Goal: Use online tool/utility: Utilize a website feature to perform a specific function

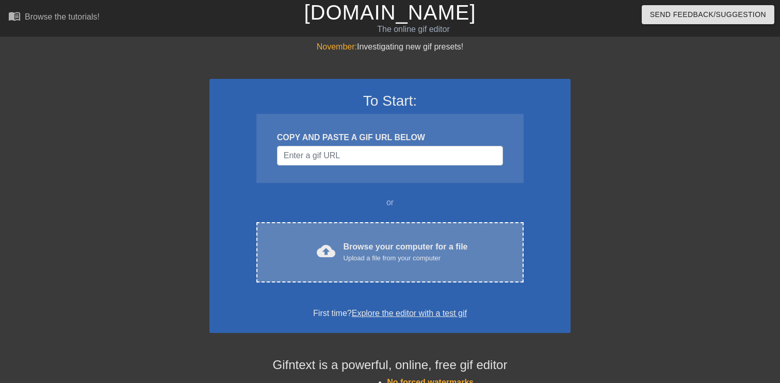
click at [371, 243] on div "Browse your computer for a file Upload a file from your computer" at bounding box center [405, 252] width 124 height 23
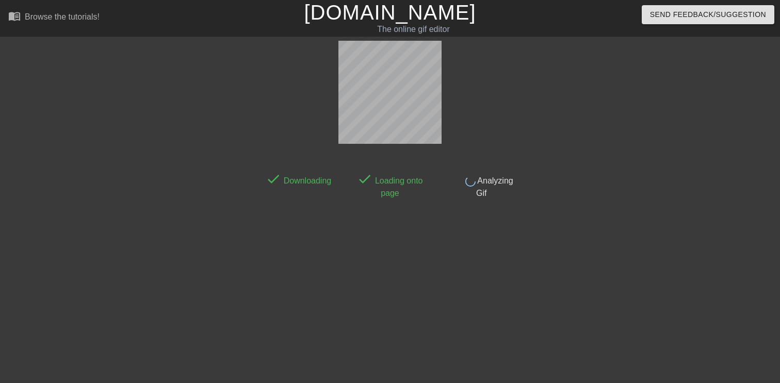
scroll to position [25, 0]
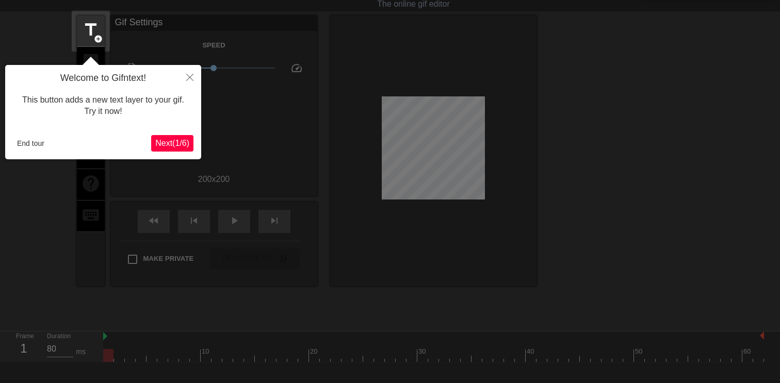
click at [183, 142] on span "Next ( 1 / 6 )" at bounding box center [172, 143] width 34 height 9
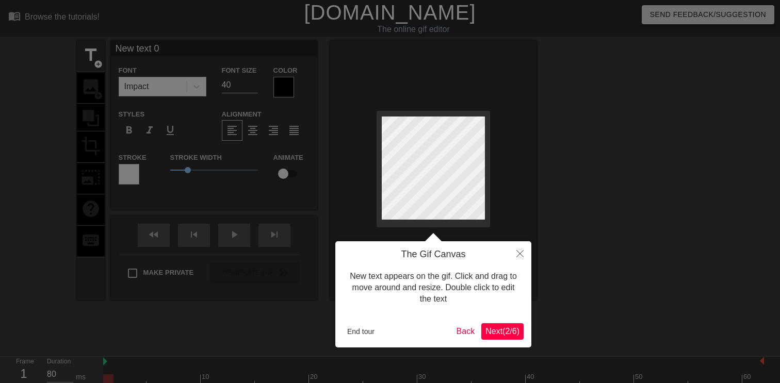
click at [509, 334] on span "Next ( 2 / 6 )" at bounding box center [502, 331] width 34 height 9
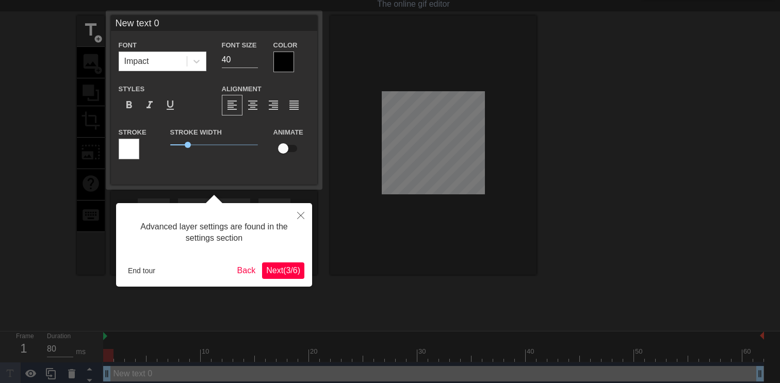
click at [291, 268] on span "Next ( 3 / 6 )" at bounding box center [283, 270] width 34 height 9
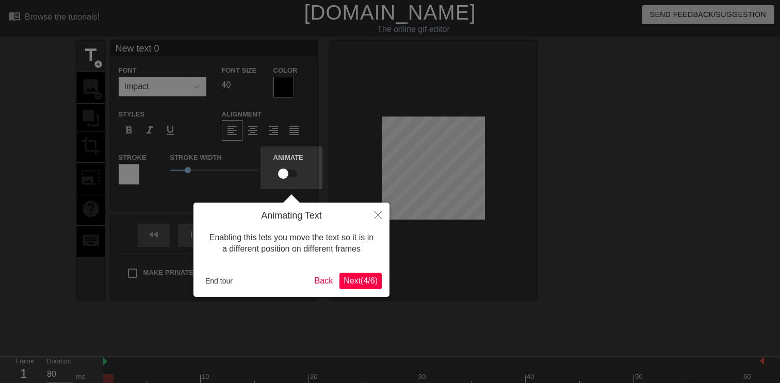
click at [360, 278] on span "Next ( 4 / 6 )" at bounding box center [360, 280] width 34 height 9
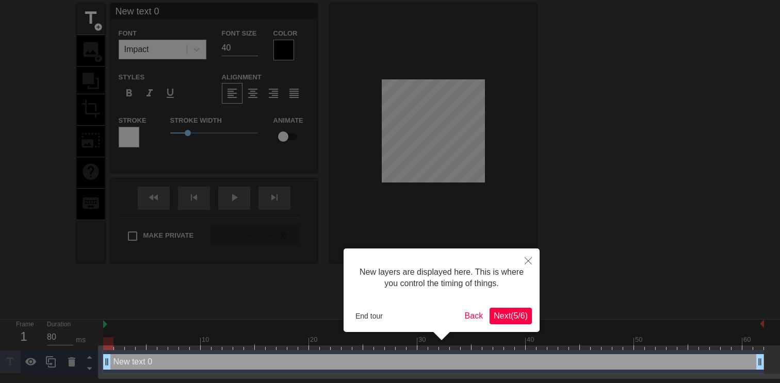
click at [512, 315] on span "Next ( 5 / 6 )" at bounding box center [510, 315] width 34 height 9
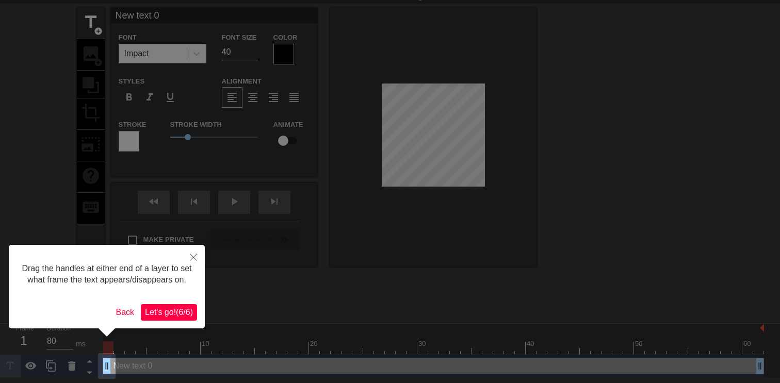
scroll to position [0, 0]
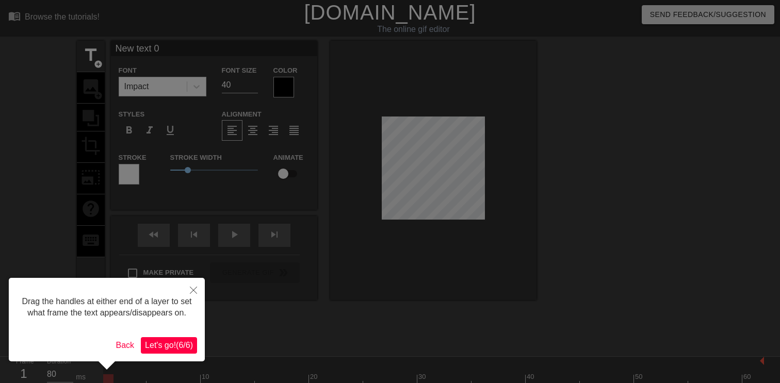
click at [162, 350] on span "Let's go! ( 6 / 6 )" at bounding box center [169, 345] width 48 height 9
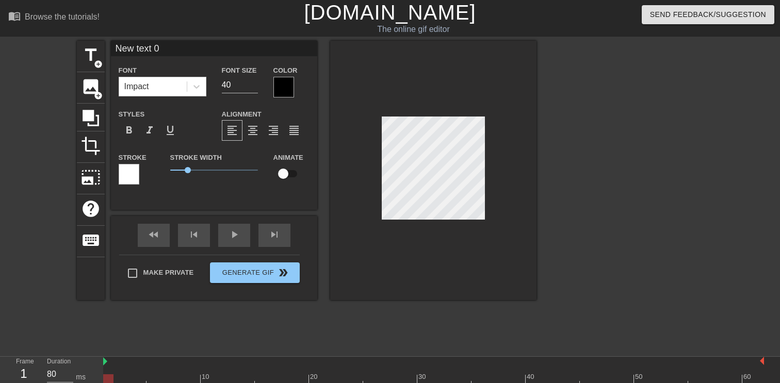
scroll to position [0, 1]
type input "T"
type textarea "T"
type input "TI"
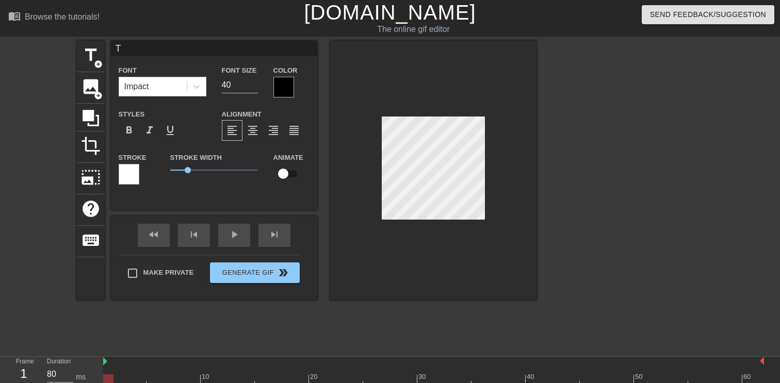
type textarea "TI"
type input "TIF"
type textarea "TIF"
type input "TIFs"
type textarea "TIFs"
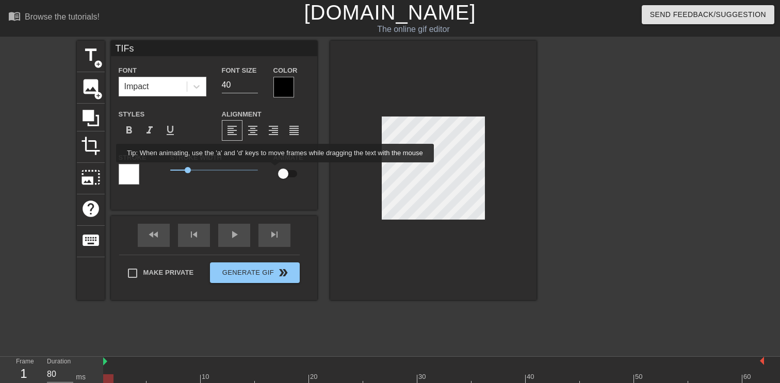
click at [283, 171] on input "checkbox" at bounding box center [283, 174] width 59 height 20
checkbox input "true"
click at [286, 82] on div at bounding box center [283, 87] width 21 height 21
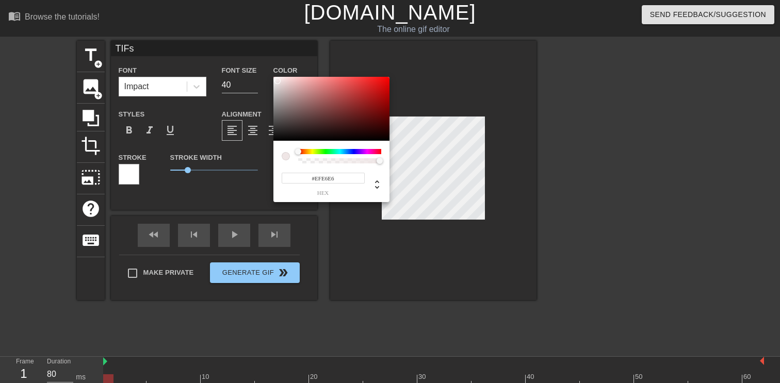
click at [277, 81] on div at bounding box center [331, 109] width 116 height 64
type input "#FFFFFF"
drag, startPoint x: 277, startPoint y: 81, endPoint x: 272, endPoint y: 75, distance: 7.7
click at [272, 75] on div "#FFFFFF hex" at bounding box center [390, 191] width 780 height 383
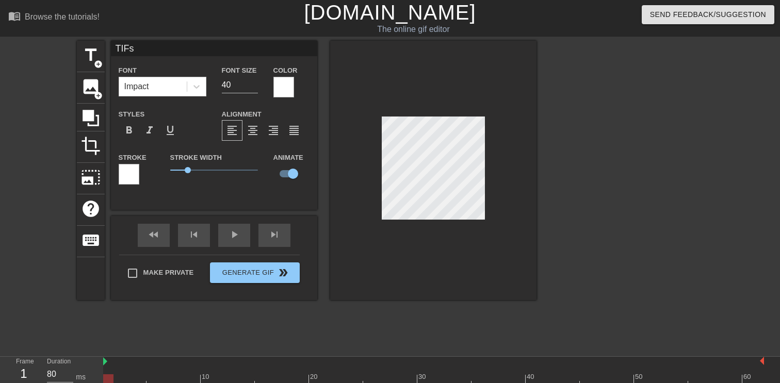
click at [509, 177] on div at bounding box center [433, 170] width 206 height 259
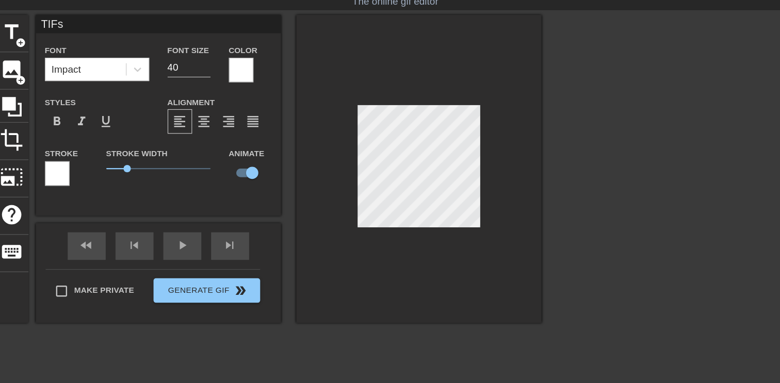
click at [526, 159] on div at bounding box center [433, 170] width 206 height 259
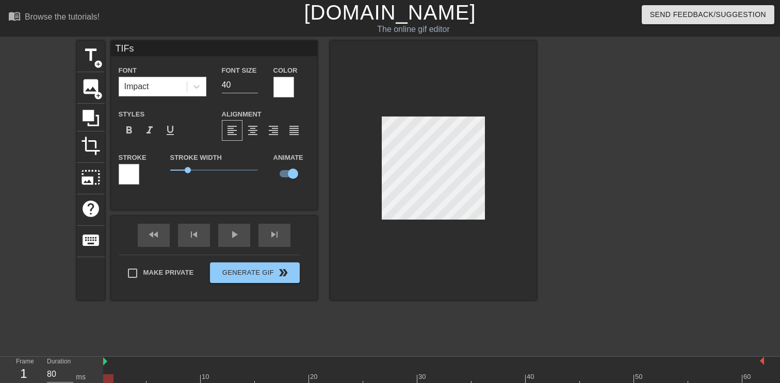
click at [118, 374] on div at bounding box center [433, 380] width 661 height 13
click at [129, 373] on div at bounding box center [130, 373] width 11 height 13
click at [138, 374] on div at bounding box center [433, 380] width 661 height 13
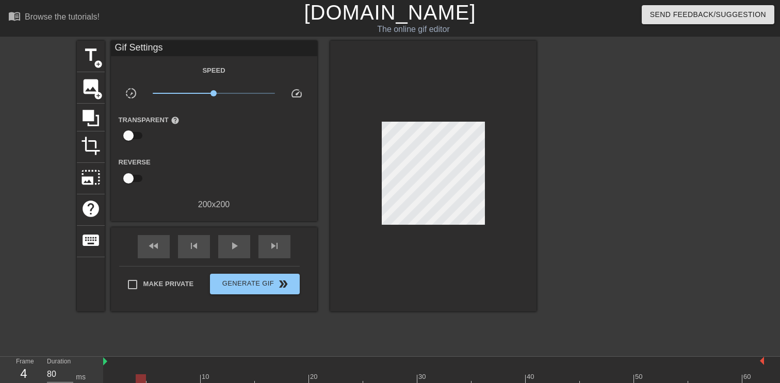
click at [494, 156] on div at bounding box center [433, 176] width 206 height 271
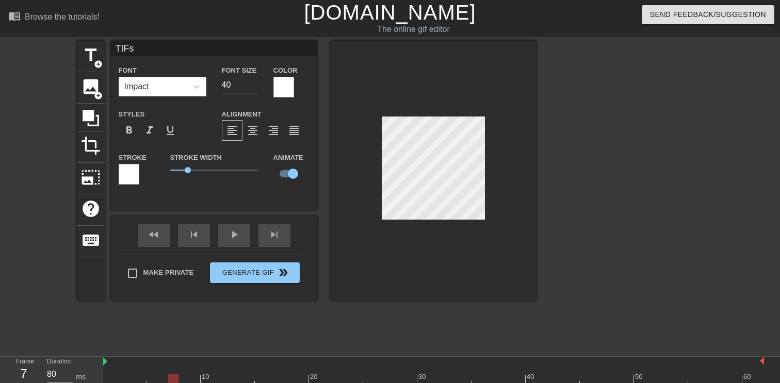
click at [169, 373] on div at bounding box center [173, 373] width 11 height 13
click at [196, 376] on div at bounding box center [433, 380] width 661 height 13
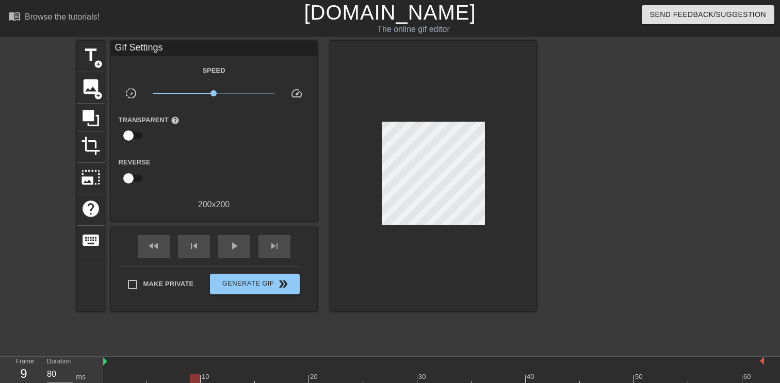
click at [563, 160] on div at bounding box center [626, 195] width 155 height 309
click at [218, 377] on div at bounding box center [433, 380] width 661 height 13
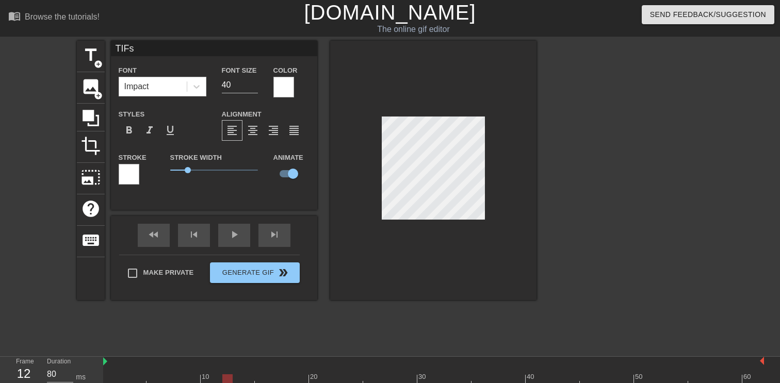
click at [229, 378] on div at bounding box center [433, 380] width 661 height 13
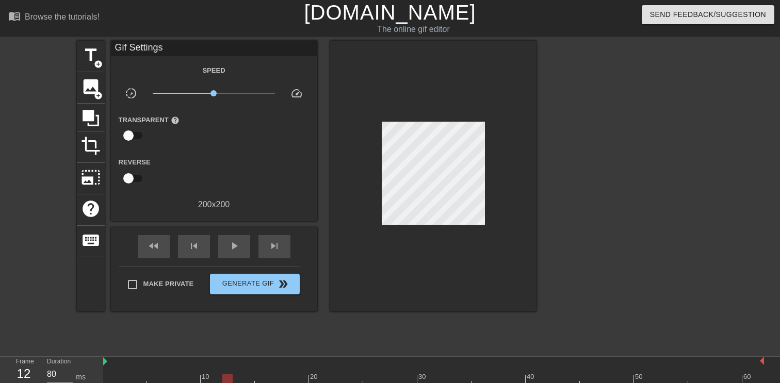
click at [607, 134] on div at bounding box center [626, 195] width 155 height 309
click at [244, 375] on div at bounding box center [433, 380] width 661 height 13
click at [261, 379] on div at bounding box center [433, 380] width 661 height 13
click at [274, 377] on div at bounding box center [433, 380] width 661 height 13
click at [279, 377] on div at bounding box center [433, 380] width 661 height 13
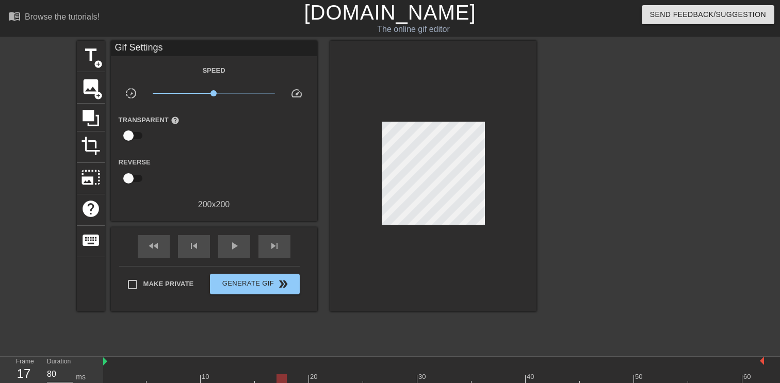
click at [283, 377] on div at bounding box center [281, 380] width 10 height 13
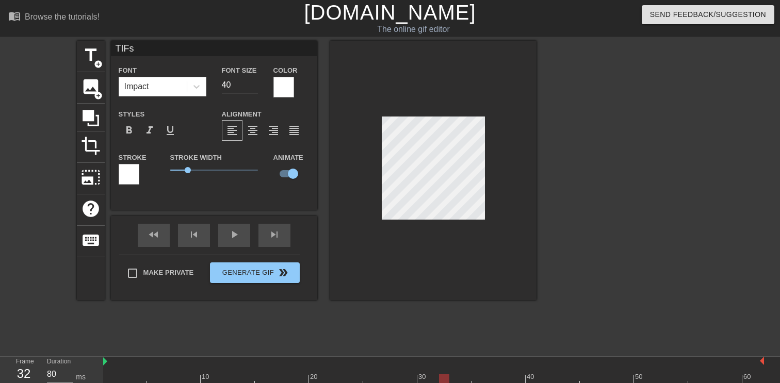
click at [95, 373] on div "Duration 80 ms" at bounding box center [70, 372] width 62 height 30
click at [104, 373] on div at bounding box center [105, 377] width 2 height 10
click at [151, 377] on div at bounding box center [433, 380] width 661 height 13
click at [292, 375] on div at bounding box center [433, 380] width 661 height 13
click at [304, 379] on div at bounding box center [433, 380] width 661 height 13
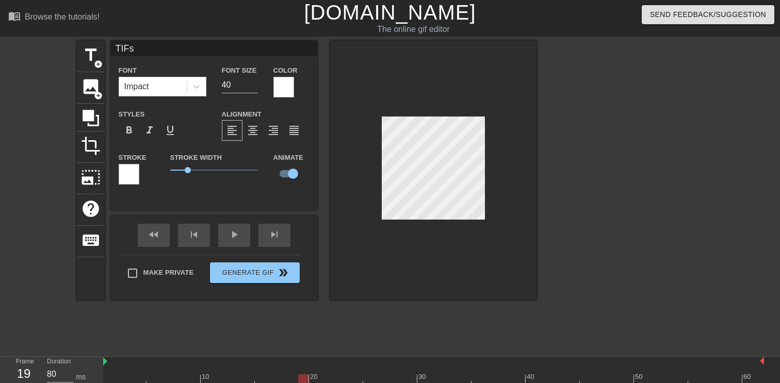
click at [568, 222] on div at bounding box center [626, 195] width 155 height 309
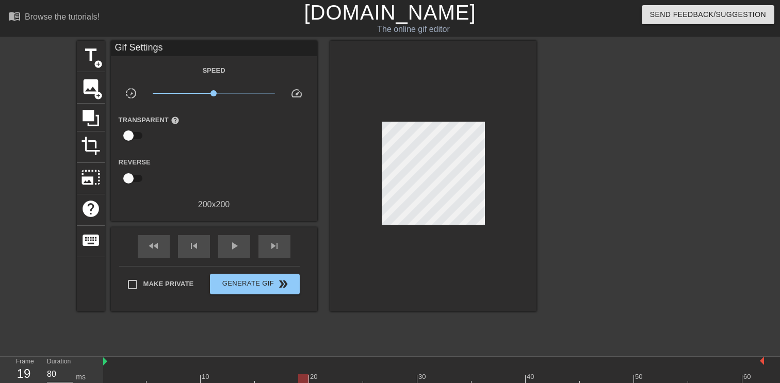
click at [315, 378] on div at bounding box center [433, 380] width 661 height 13
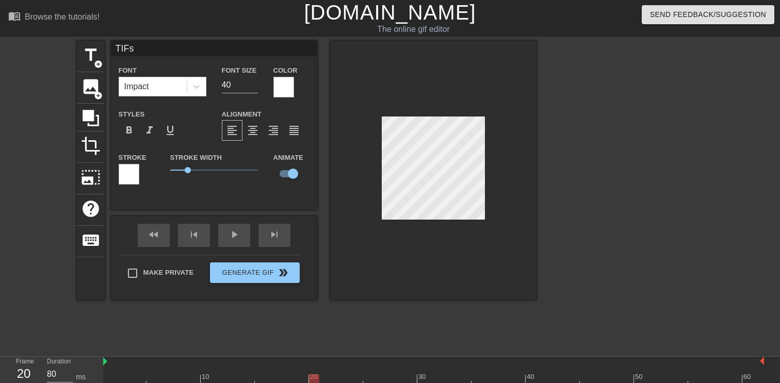
click at [325, 375] on div at bounding box center [433, 380] width 661 height 13
click at [342, 375] on div at bounding box center [433, 380] width 661 height 13
click at [604, 215] on div at bounding box center [626, 195] width 155 height 309
click at [358, 380] on div at bounding box center [433, 380] width 661 height 13
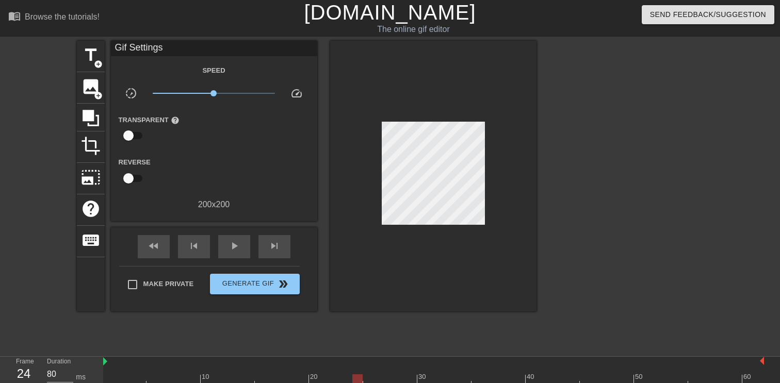
click at [630, 277] on div at bounding box center [626, 195] width 155 height 309
click at [367, 374] on div at bounding box center [433, 380] width 661 height 13
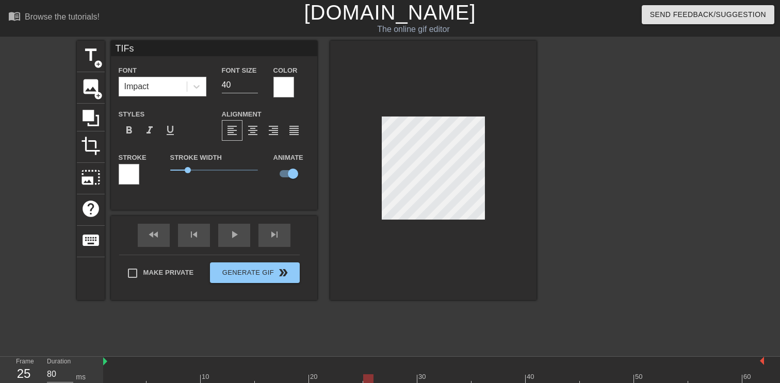
click at [383, 378] on div at bounding box center [433, 380] width 661 height 13
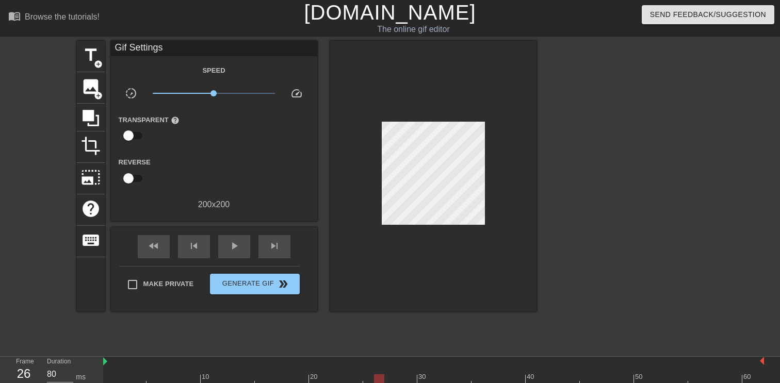
click at [621, 242] on div at bounding box center [626, 195] width 155 height 309
click at [644, 187] on div at bounding box center [626, 195] width 155 height 309
click at [393, 378] on div at bounding box center [433, 380] width 661 height 13
click at [403, 379] on div at bounding box center [433, 380] width 661 height 13
click at [389, 377] on div at bounding box center [433, 380] width 661 height 13
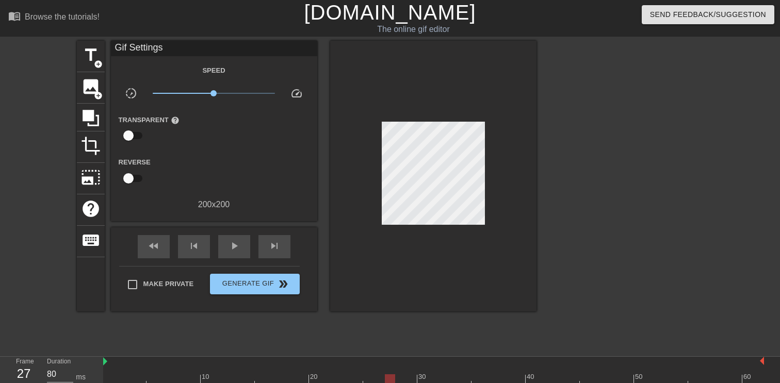
click at [400, 376] on div at bounding box center [433, 380] width 661 height 13
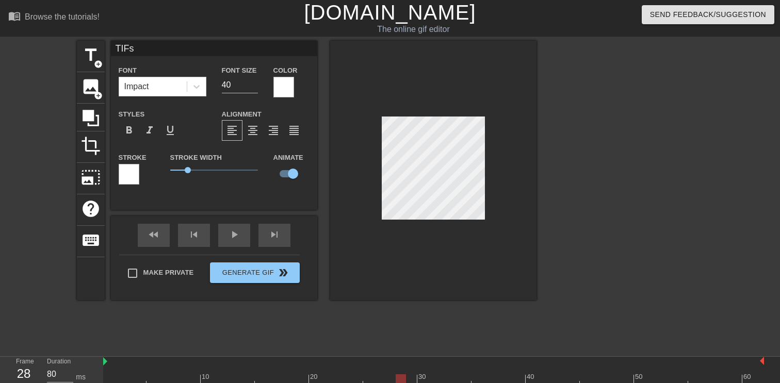
click at [601, 162] on div at bounding box center [626, 195] width 155 height 309
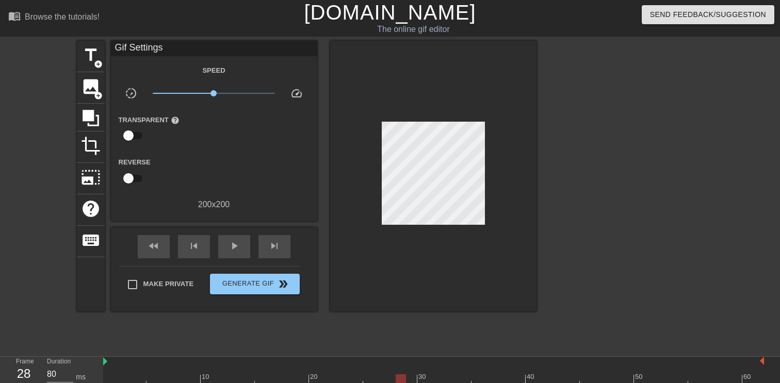
click at [411, 376] on div at bounding box center [433, 380] width 661 height 13
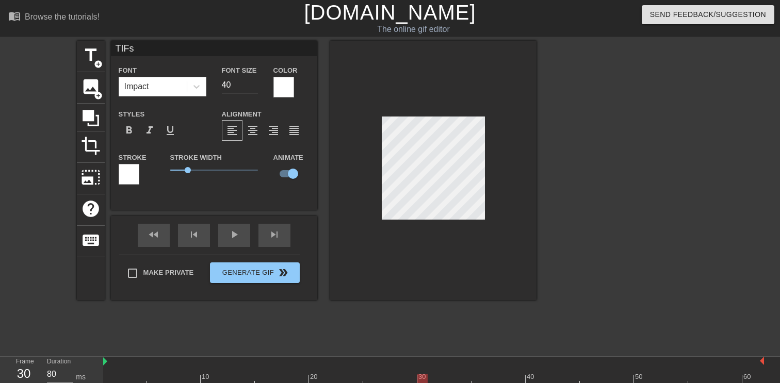
click at [422, 379] on div at bounding box center [433, 380] width 661 height 13
click at [679, 217] on div at bounding box center [626, 195] width 155 height 309
click at [431, 374] on div at bounding box center [433, 380] width 661 height 13
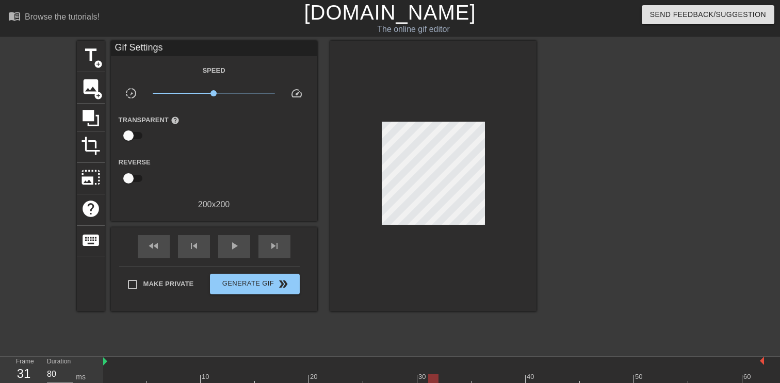
click at [560, 177] on div at bounding box center [626, 195] width 155 height 309
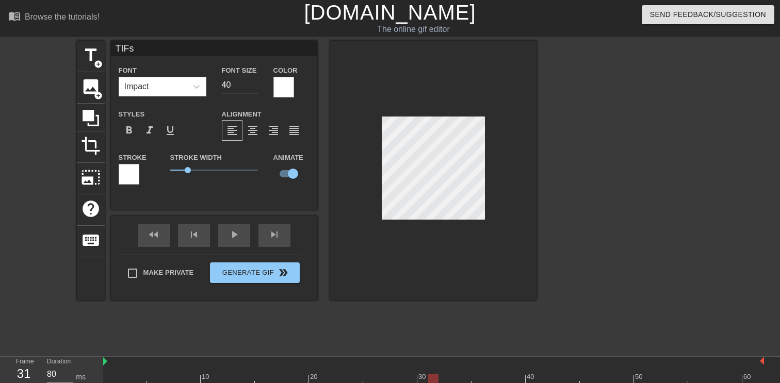
click at [604, 196] on div at bounding box center [626, 195] width 155 height 309
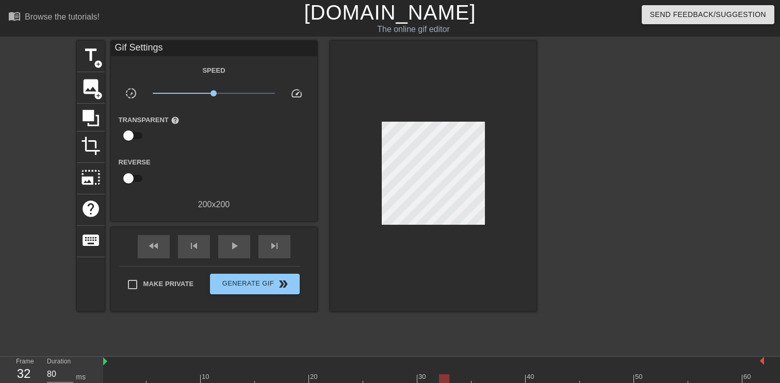
click at [444, 376] on div at bounding box center [433, 380] width 661 height 13
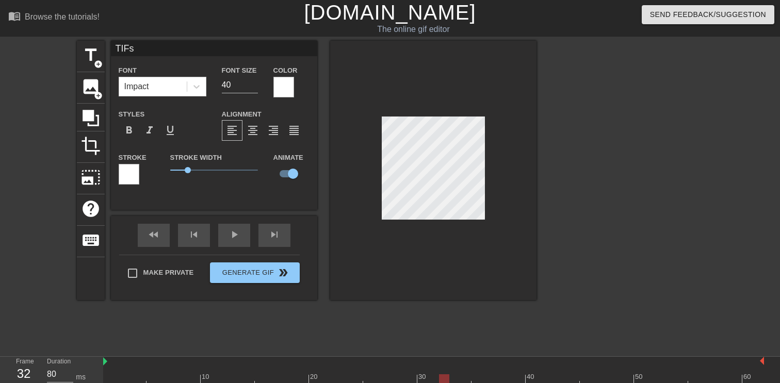
click at [612, 177] on div at bounding box center [626, 195] width 155 height 309
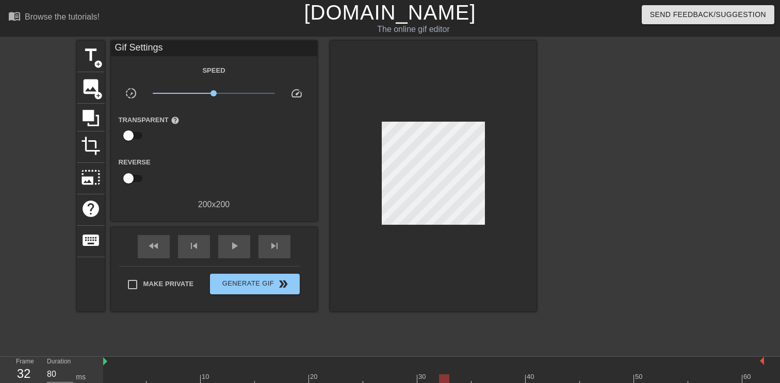
click at [451, 372] on div at bounding box center [452, 377] width 2 height 10
click at [626, 190] on div at bounding box center [626, 195] width 155 height 309
click at [465, 380] on div at bounding box center [433, 380] width 661 height 13
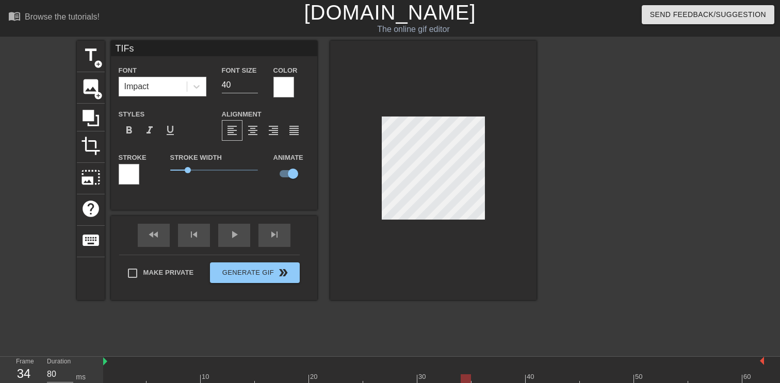
click at [381, 188] on div at bounding box center [433, 170] width 206 height 259
click at [667, 174] on div at bounding box center [626, 195] width 155 height 309
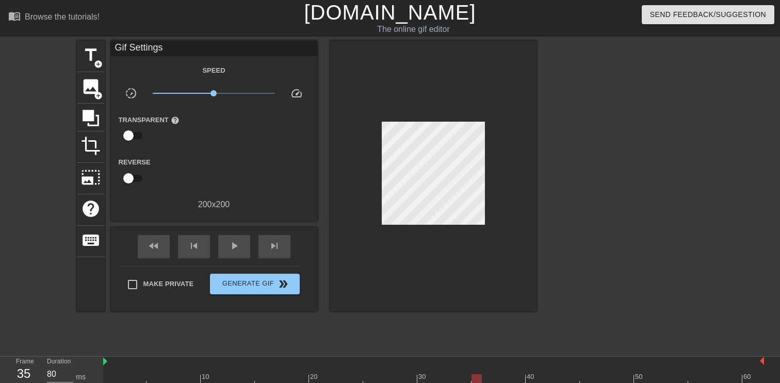
click at [477, 373] on div at bounding box center [476, 373] width 11 height 13
click at [592, 241] on div at bounding box center [626, 195] width 155 height 309
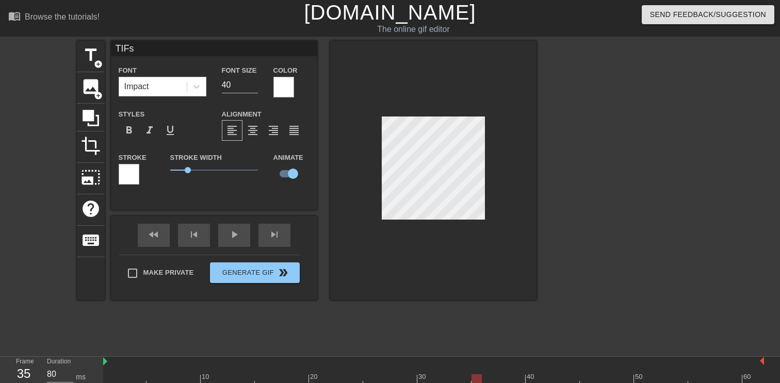
click at [371, 196] on div at bounding box center [433, 170] width 206 height 259
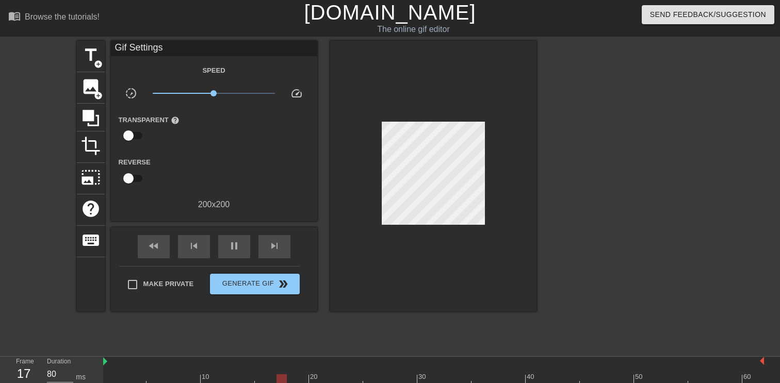
click at [693, 246] on div at bounding box center [626, 195] width 155 height 309
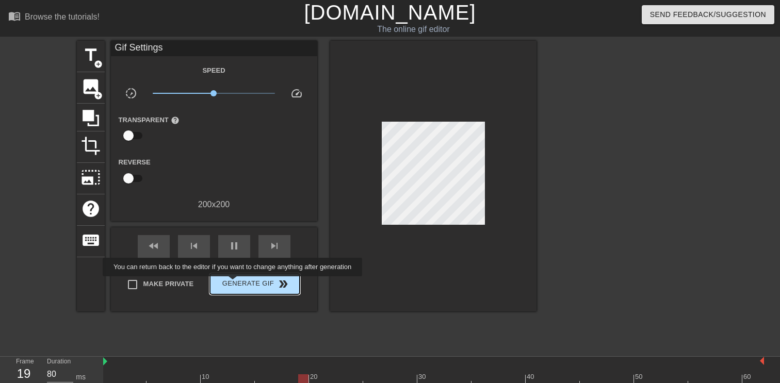
click at [239, 284] on span "Generate Gif double_arrow" at bounding box center [254, 284] width 81 height 12
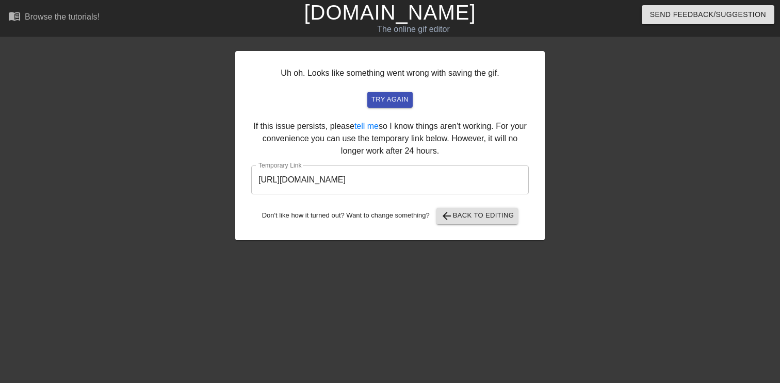
click at [430, 178] on input "[URL][DOMAIN_NAME]" at bounding box center [389, 180] width 277 height 29
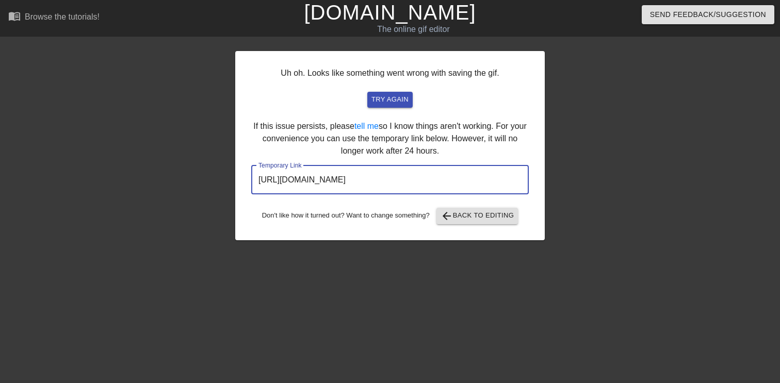
click at [430, 178] on input "[URL][DOMAIN_NAME]" at bounding box center [389, 180] width 277 height 29
click at [468, 221] on span "arrow_back Back to Editing" at bounding box center [477, 216] width 74 height 12
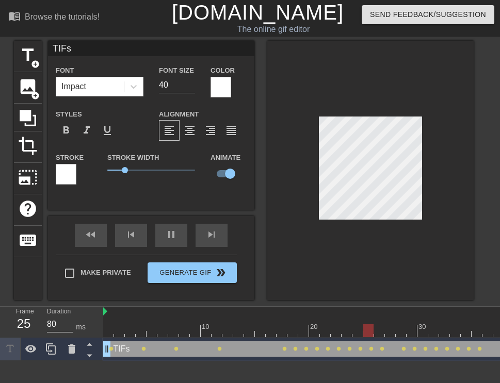
click at [500, 127] on html "menu_book Browse the tutorials! [DOMAIN_NAME] The online gif editor Send Feedba…" at bounding box center [250, 180] width 500 height 361
click at [452, 90] on div at bounding box center [370, 170] width 206 height 259
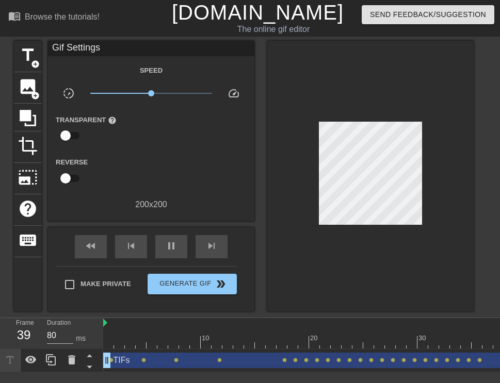
click at [500, 112] on html "menu_book Browse the tutorials! [DOMAIN_NAME] The online gif editor Send Feedba…" at bounding box center [250, 186] width 500 height 372
click at [500, 120] on html "menu_book Browse the tutorials! [DOMAIN_NAME] The online gif editor Send Feedba…" at bounding box center [250, 186] width 500 height 372
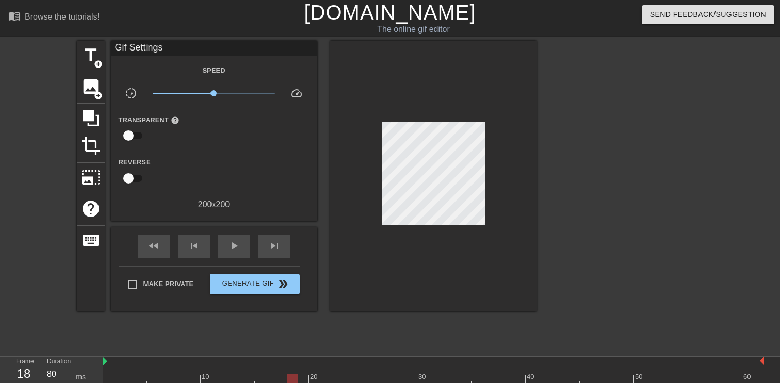
click at [295, 375] on div at bounding box center [433, 380] width 661 height 13
click at [301, 377] on div at bounding box center [433, 380] width 661 height 13
click at [314, 380] on div at bounding box center [433, 380] width 661 height 13
click at [302, 380] on div at bounding box center [433, 380] width 661 height 13
click at [314, 376] on div at bounding box center [433, 380] width 661 height 13
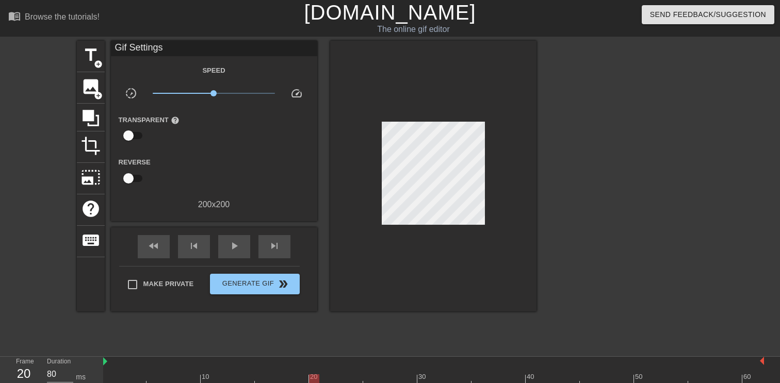
click at [374, 190] on div at bounding box center [433, 176] width 206 height 271
click at [285, 249] on div "title add_circle image add_circle crop photo_size_select_large help keyboard Gi…" at bounding box center [306, 176] width 459 height 271
click at [529, 59] on div at bounding box center [433, 176] width 206 height 271
click at [302, 374] on div at bounding box center [433, 380] width 661 height 13
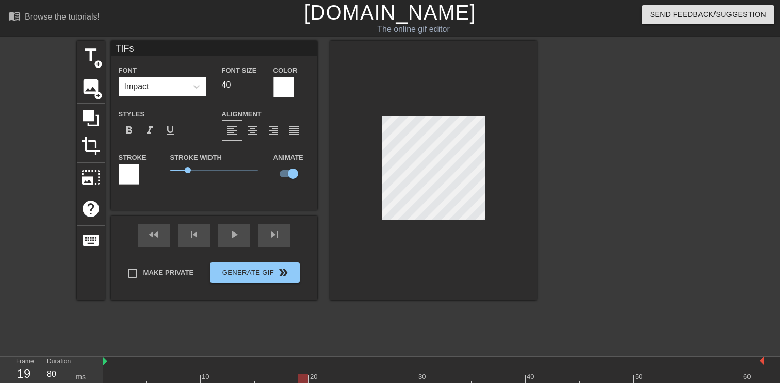
click at [316, 376] on div at bounding box center [433, 380] width 661 height 13
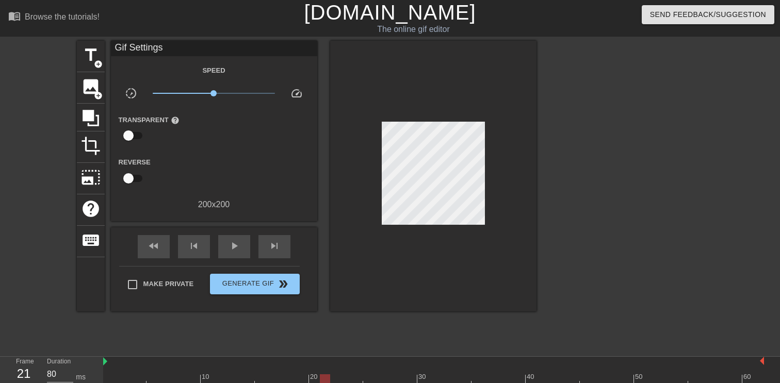
click at [326, 381] on div at bounding box center [433, 380] width 661 height 13
click at [345, 381] on div at bounding box center [433, 380] width 661 height 13
click at [369, 377] on div at bounding box center [433, 380] width 661 height 13
click at [356, 377] on div at bounding box center [433, 380] width 661 height 13
